Goal: Information Seeking & Learning: Learn about a topic

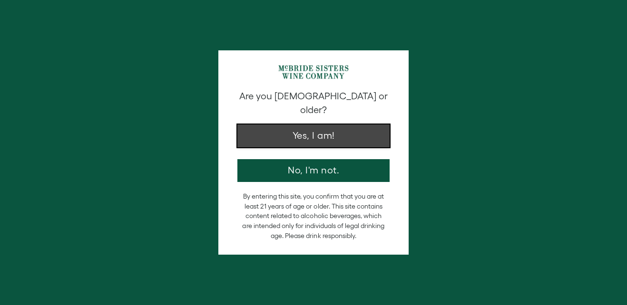
click at [334, 125] on button "Yes, I am!" at bounding box center [313, 136] width 152 height 23
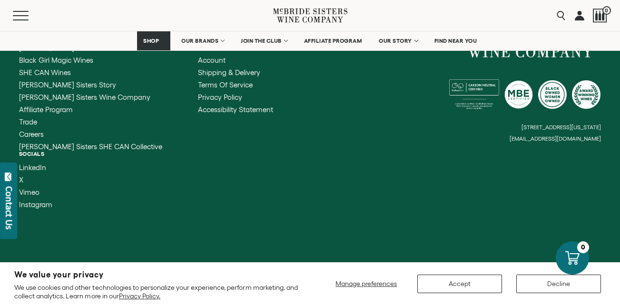
scroll to position [3519, 0]
click at [63, 77] on span "SHE CAN Wines" at bounding box center [45, 72] width 52 height 8
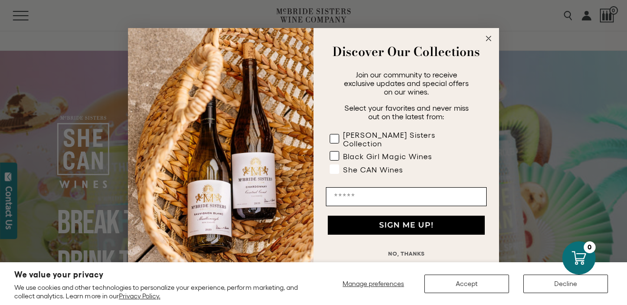
click at [337, 166] on label "She CAN Wines" at bounding box center [404, 171] width 149 height 13
click at [491, 44] on circle "Close dialog" at bounding box center [488, 38] width 11 height 11
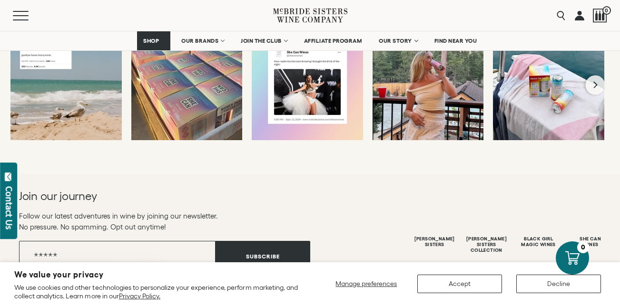
scroll to position [1902, 0]
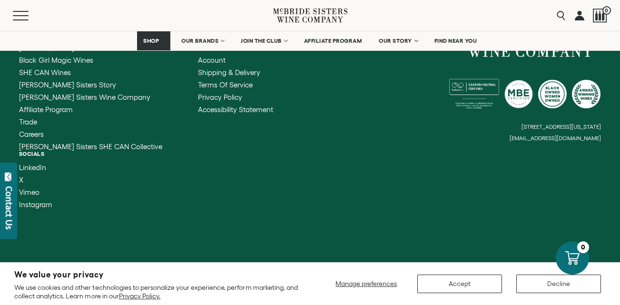
scroll to position [4851, 0]
